Goal: Information Seeking & Learning: Compare options

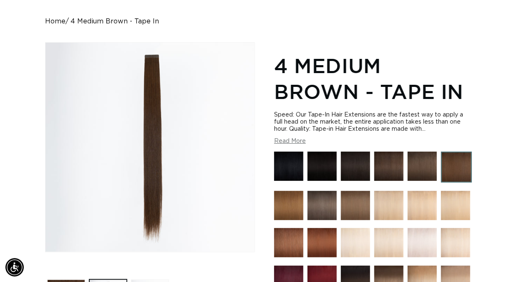
click at [441, 182] on img at bounding box center [456, 167] width 31 height 31
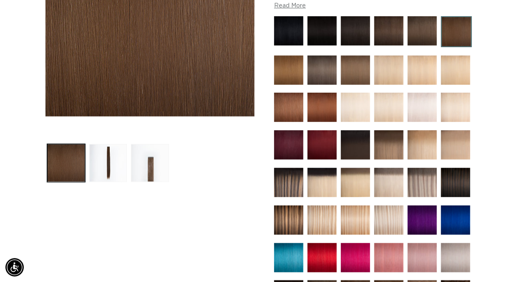
scroll to position [0, 458]
click at [303, 69] on img at bounding box center [288, 70] width 29 height 29
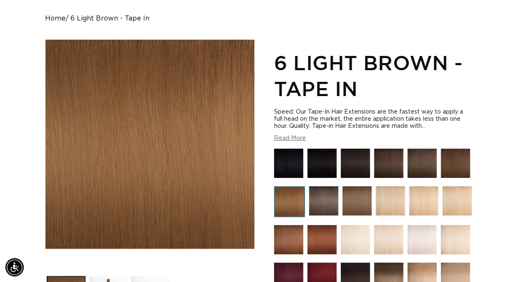
scroll to position [125, 0]
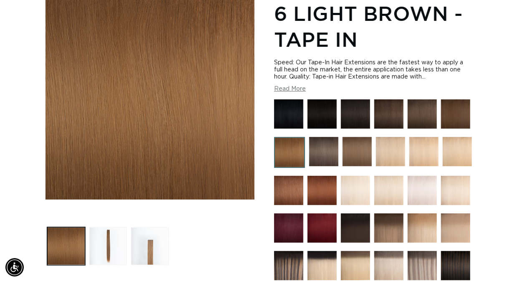
click at [351, 152] on img at bounding box center [357, 151] width 29 height 29
